Goal: Find specific page/section: Find specific page/section

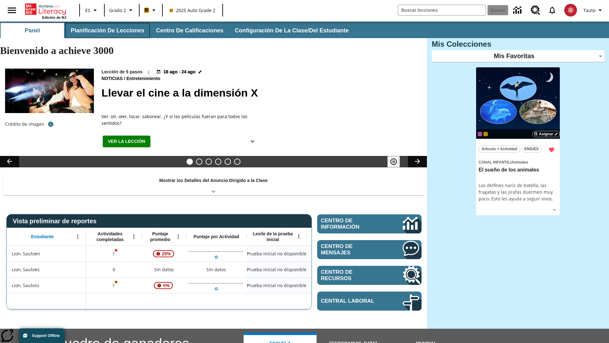
click at [106, 30] on button "Planificación de lecciones" at bounding box center [107, 30] width 84 height 15
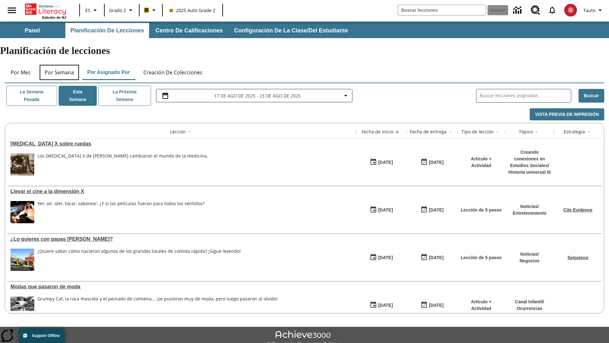
click at [59, 65] on button "Por semana" at bounding box center [59, 72] width 39 height 15
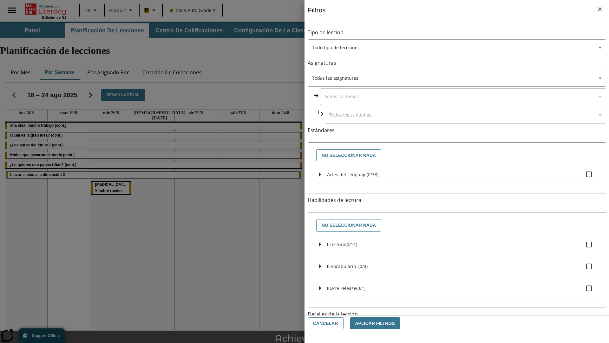
click at [457, 287] on body "Saltar al contenido principal Edición de NJ ES Grado 2 B 2025 Auto Grade 2 Busc…" at bounding box center [304, 197] width 609 height 350
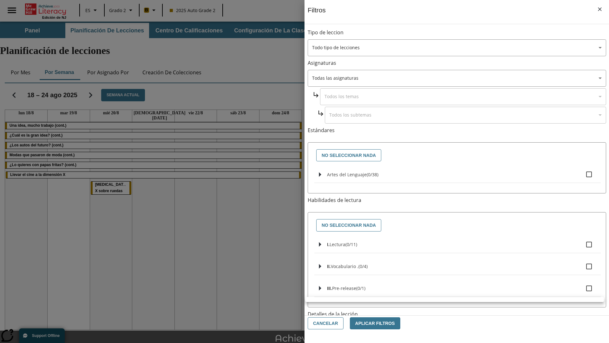
scroll to position [198, 0]
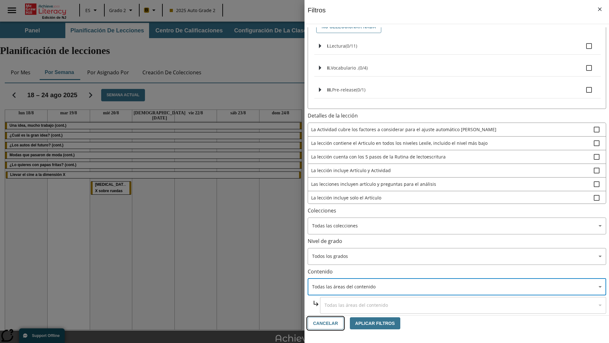
click at [325, 323] on button "Cancelar" at bounding box center [326, 323] width 36 height 12
click at [46, 9] on icon "Portada" at bounding box center [47, 8] width 42 height 11
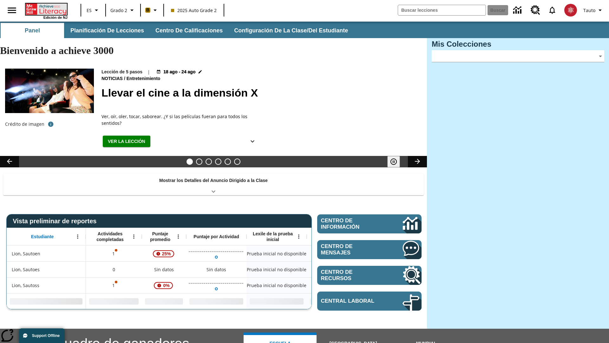
type input "-1"
